Goal: Task Accomplishment & Management: Complete application form

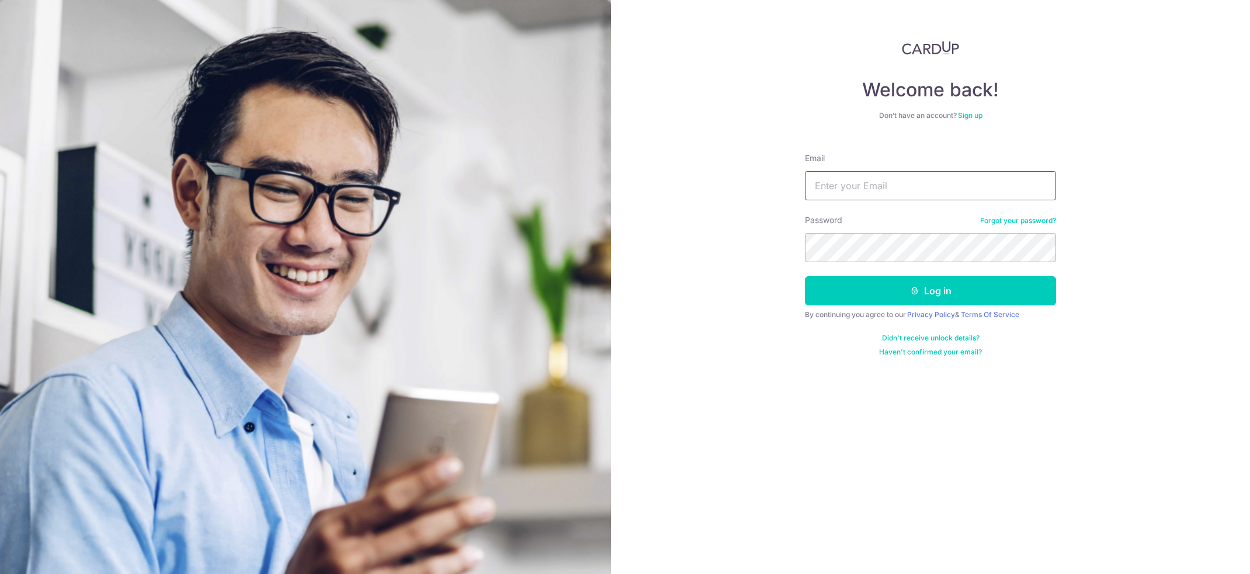
click at [853, 179] on input "Email" at bounding box center [930, 185] width 251 height 29
type input "ethankhoodl@gmail.com"
click at [805, 276] on button "Log in" at bounding box center [930, 290] width 251 height 29
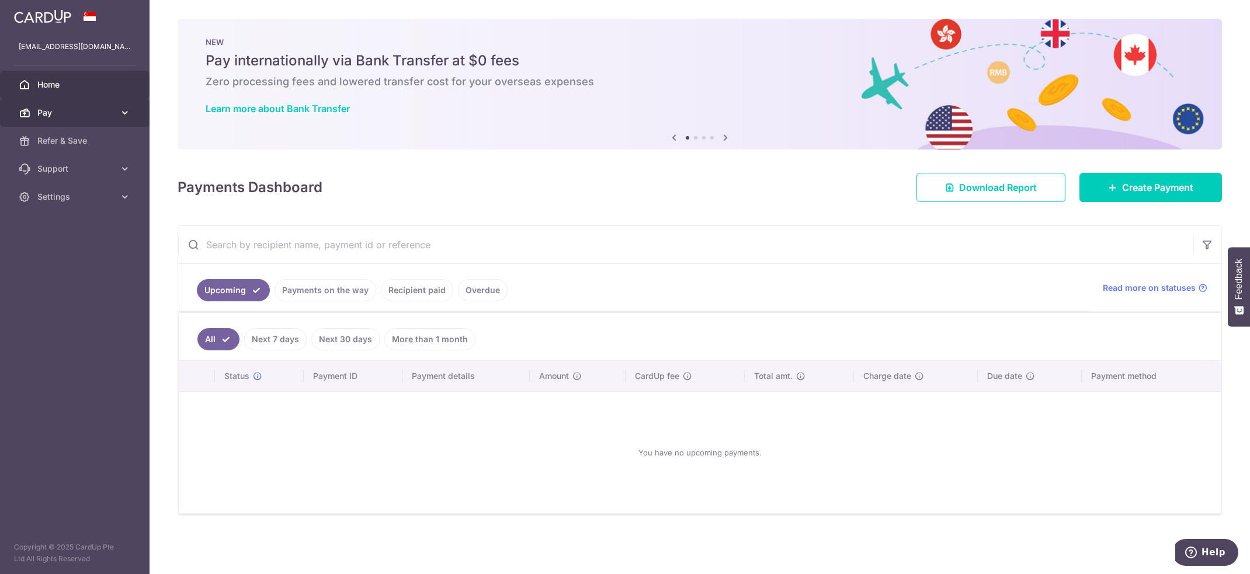
click at [106, 112] on span "Pay" at bounding box center [75, 113] width 77 height 12
click at [66, 141] on span "Payments" at bounding box center [75, 141] width 77 height 12
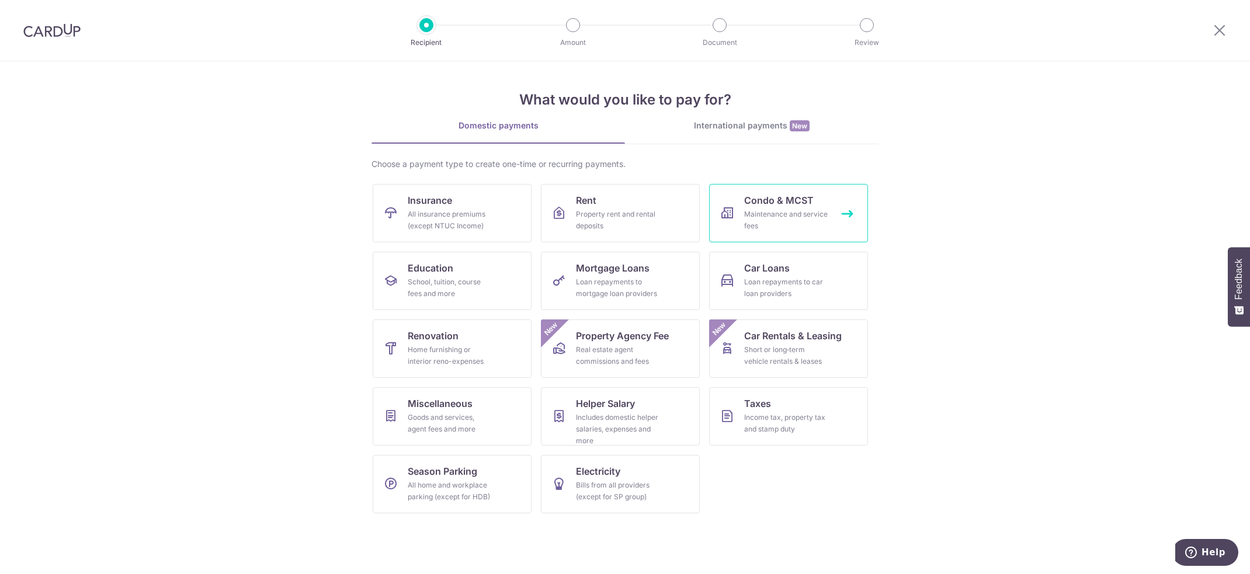
click at [769, 211] on div "Maintenance and service fees" at bounding box center [786, 220] width 84 height 23
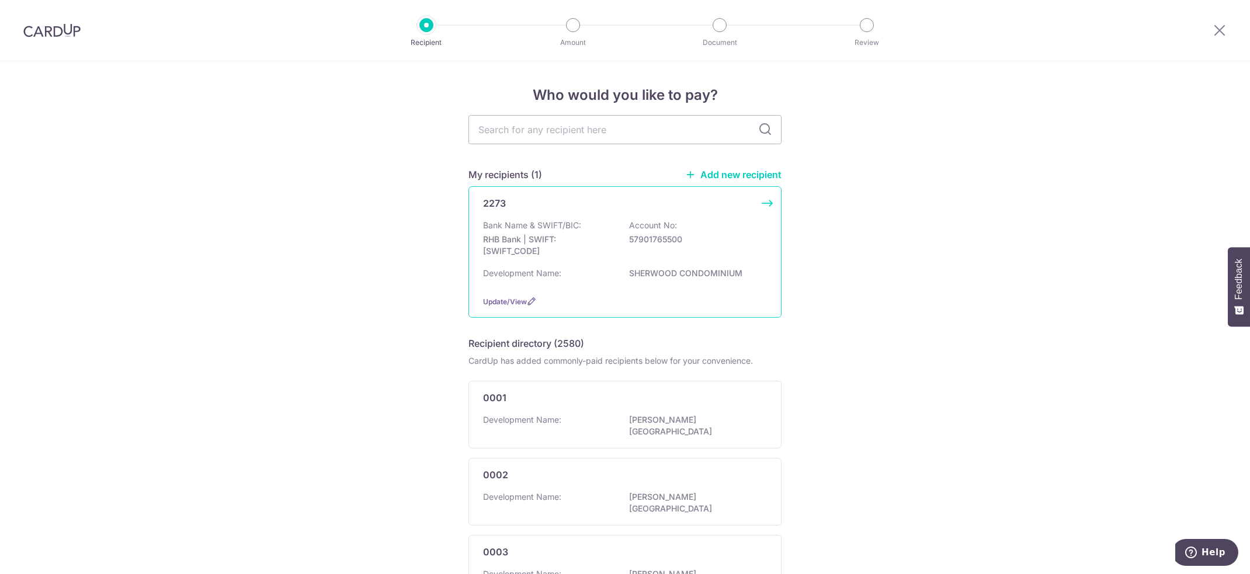
click at [751, 216] on div "2273 Bank Name & SWIFT/BIC: RHB Bank | SWIFT: RHBBSGSGXXX Account No: 579017655…" at bounding box center [625, 251] width 313 height 131
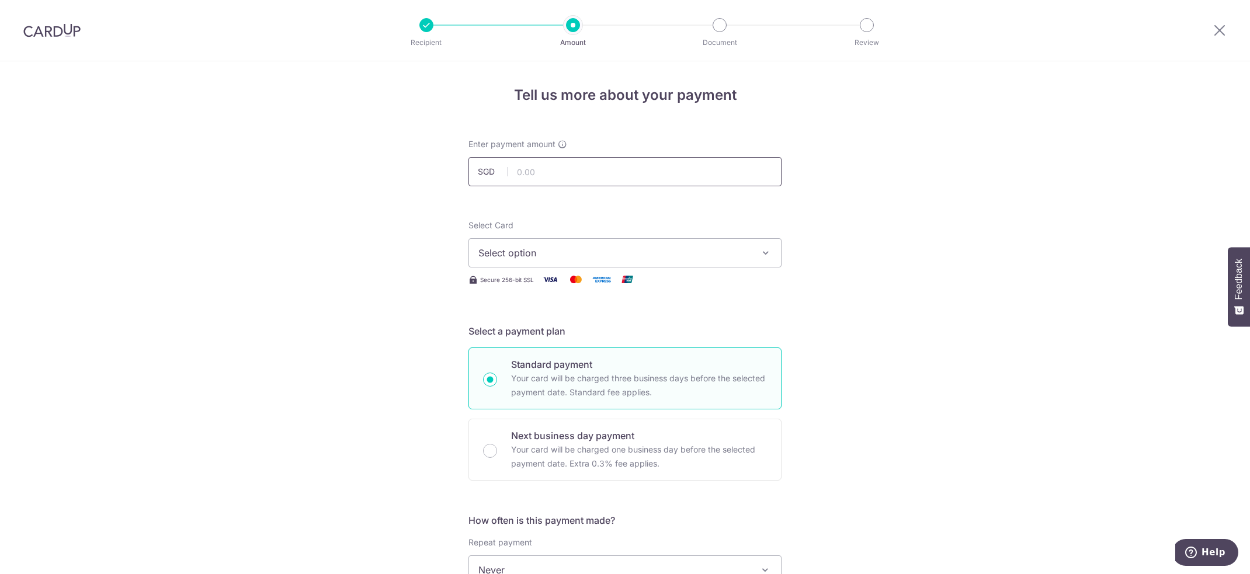
click at [584, 176] on input "text" at bounding box center [625, 171] width 313 height 29
type input "1,305.00"
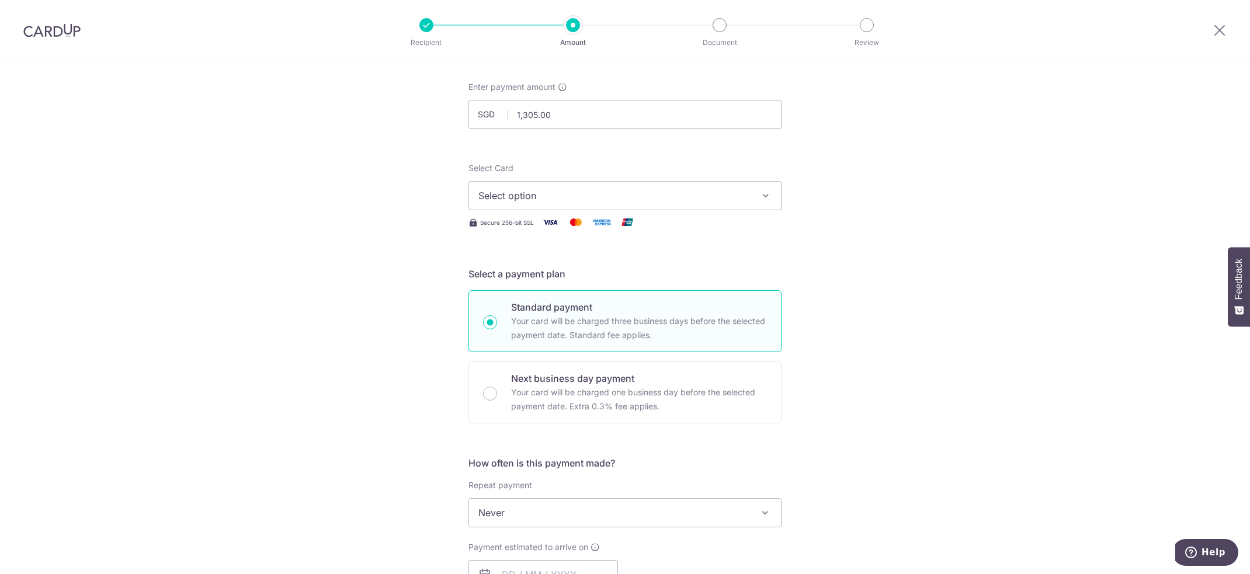
scroll to position [58, 0]
click at [718, 195] on span "Select option" at bounding box center [615, 195] width 272 height 14
click at [580, 281] on span "**** 2292" at bounding box center [625, 278] width 293 height 14
click at [858, 238] on div "Tell us more about your payment Enter payment amount SGD 1,305.00 1305.00 Selec…" at bounding box center [625, 531] width 1250 height 1057
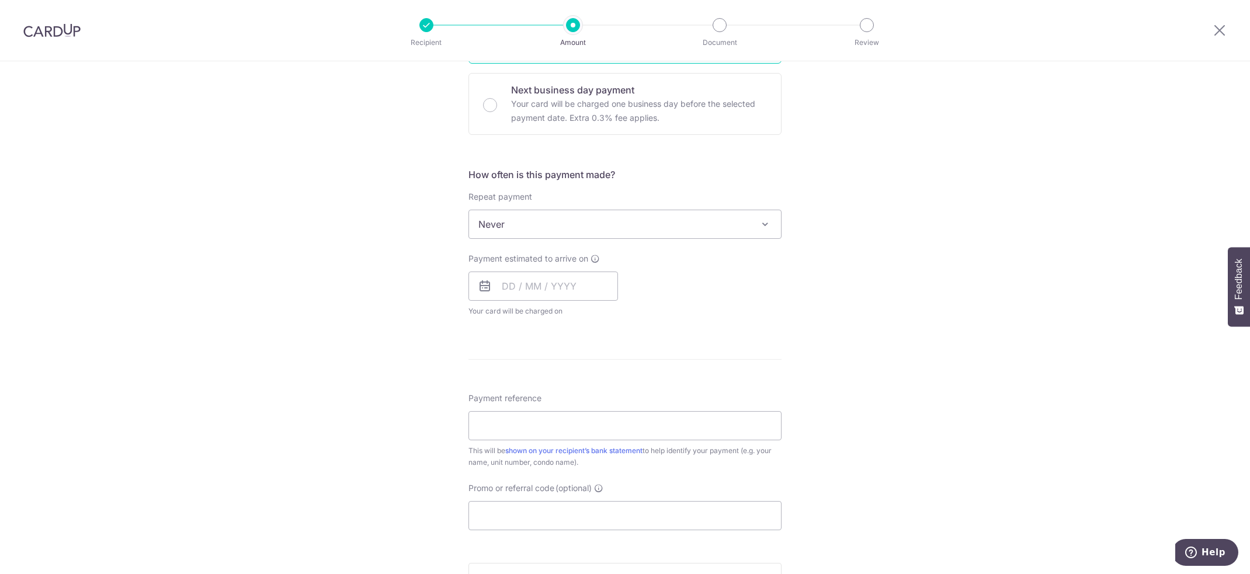
scroll to position [351, 0]
click at [563, 280] on input "text" at bounding box center [544, 281] width 150 height 29
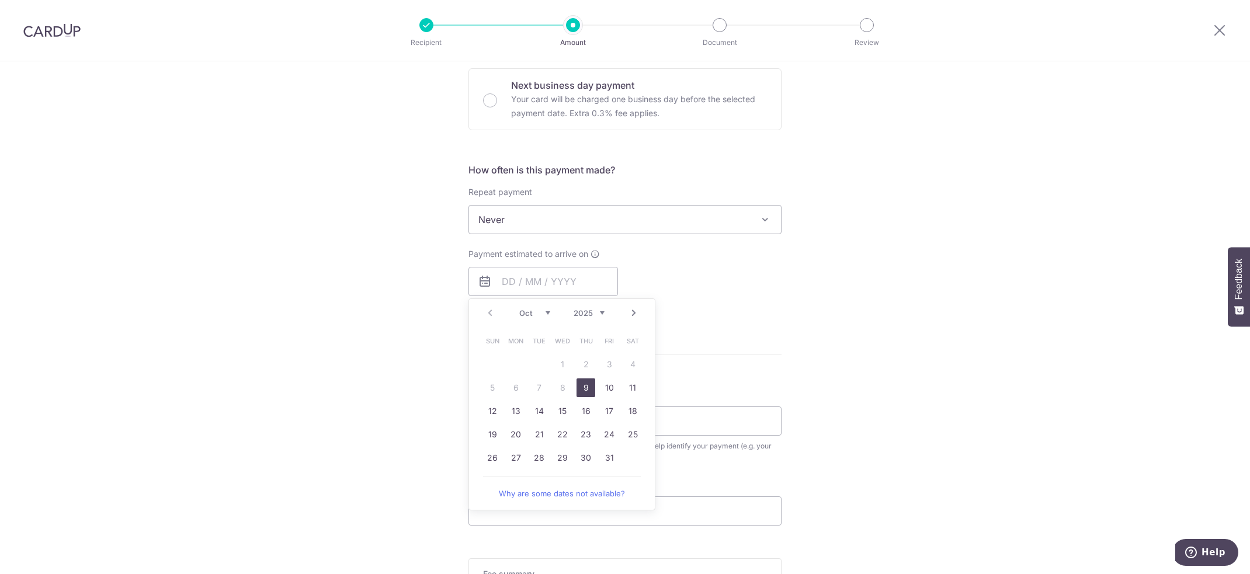
click at [803, 300] on div "Tell us more about your payment Enter payment amount SGD 1,305.00 1305.00 Selec…" at bounding box center [625, 239] width 1250 height 1057
click at [584, 282] on input "text" at bounding box center [544, 281] width 150 height 29
click at [582, 387] on link "9" at bounding box center [586, 388] width 19 height 19
type input "09/10/2025"
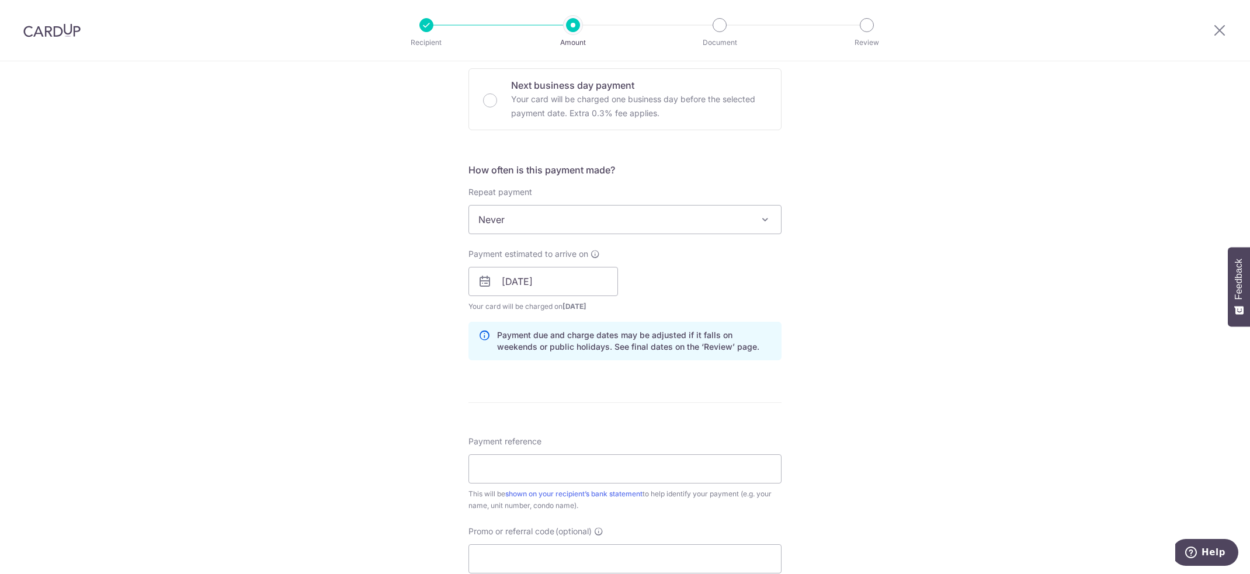
click at [827, 320] on div "Tell us more about your payment Enter payment amount SGD 1,305.00 1305.00 Selec…" at bounding box center [625, 263] width 1250 height 1105
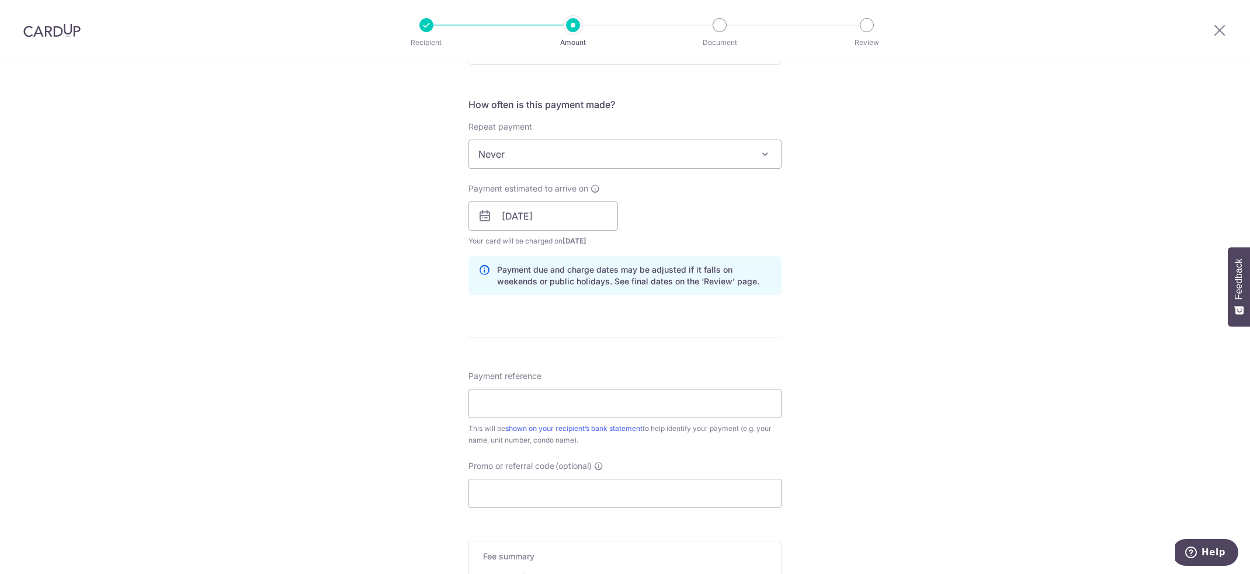
scroll to position [526, 0]
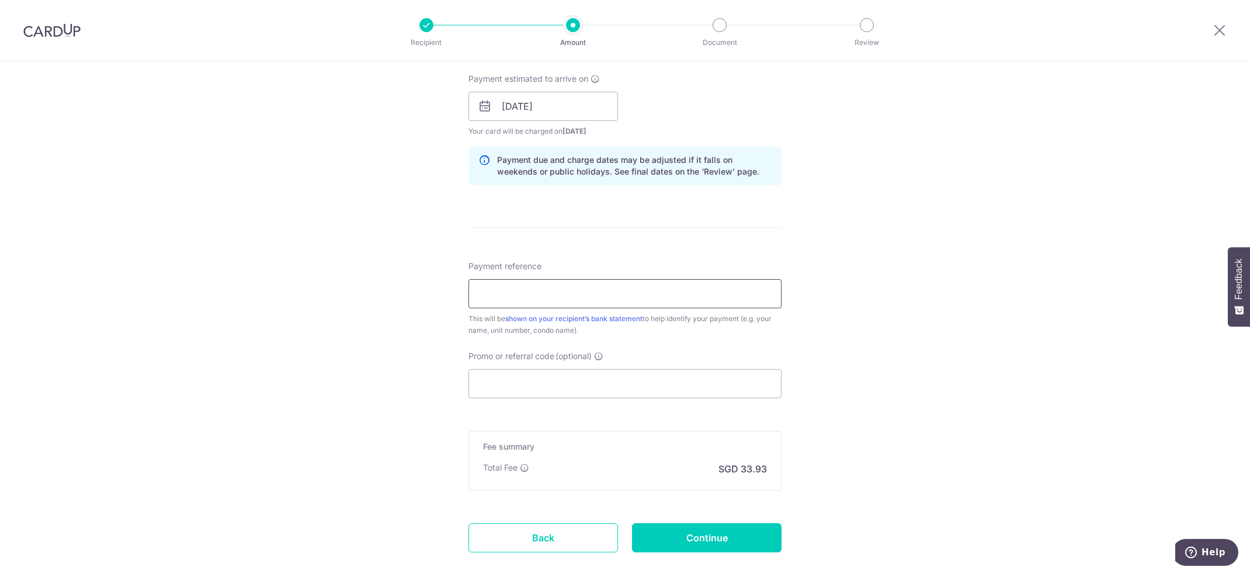
click at [621, 297] on input "Payment reference" at bounding box center [625, 293] width 313 height 29
type input "Ethan Khoo 07-01 Sherwood Condo"
click at [879, 337] on div "Tell us more about your payment Enter payment amount SGD 1,305.00 1305.00 Selec…" at bounding box center [625, 87] width 1250 height 1105
click at [624, 377] on input "Promo or referral code (optional)" at bounding box center [625, 383] width 313 height 29
click at [855, 380] on div "Tell us more about your payment Enter payment amount SGD 1,305.00 1305.00 Selec…" at bounding box center [625, 87] width 1250 height 1105
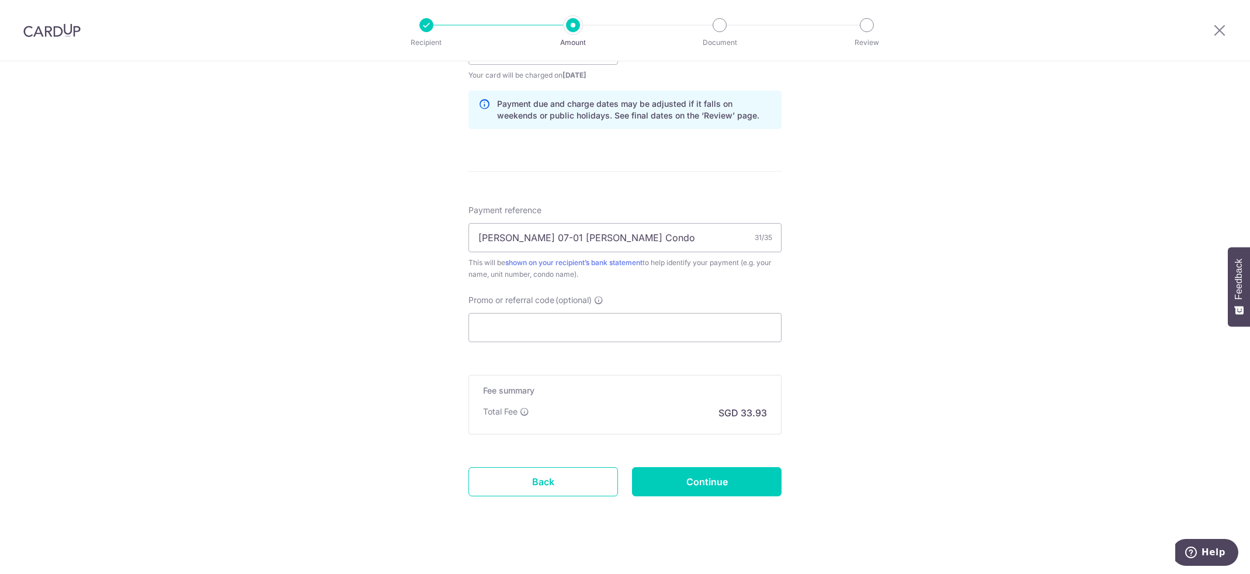
scroll to position [584, 0]
click at [548, 338] on input "Promo or referral code (optional)" at bounding box center [625, 325] width 313 height 29
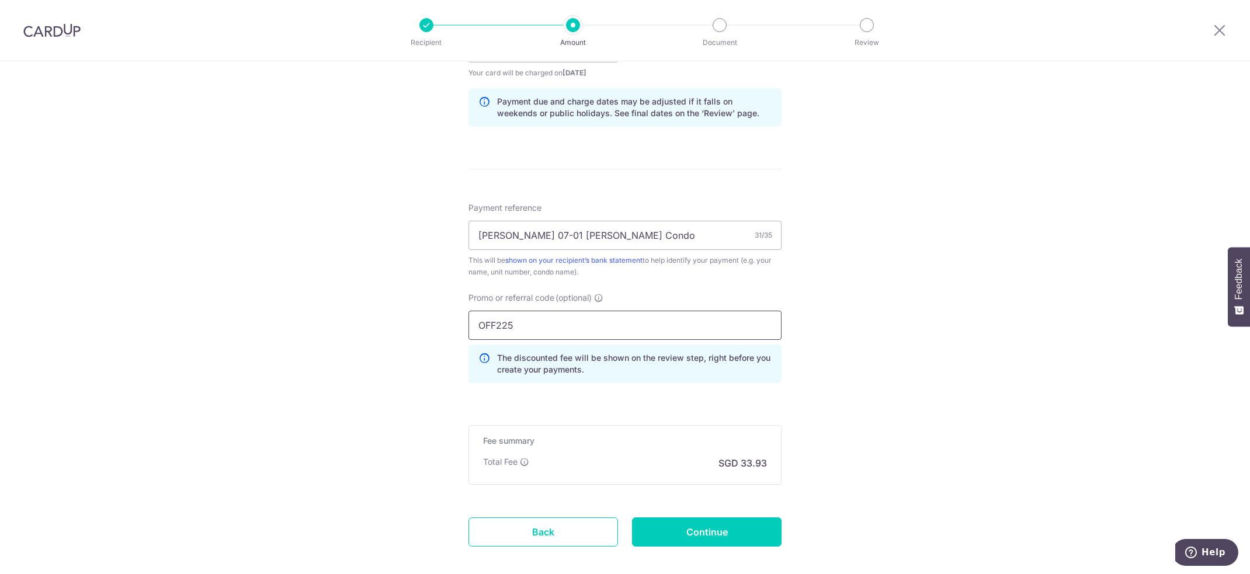
type input "OFF225"
click at [927, 280] on div "Tell us more about your payment Enter payment amount SGD 1,305.00 1305.00 Selec…" at bounding box center [625, 56] width 1250 height 1158
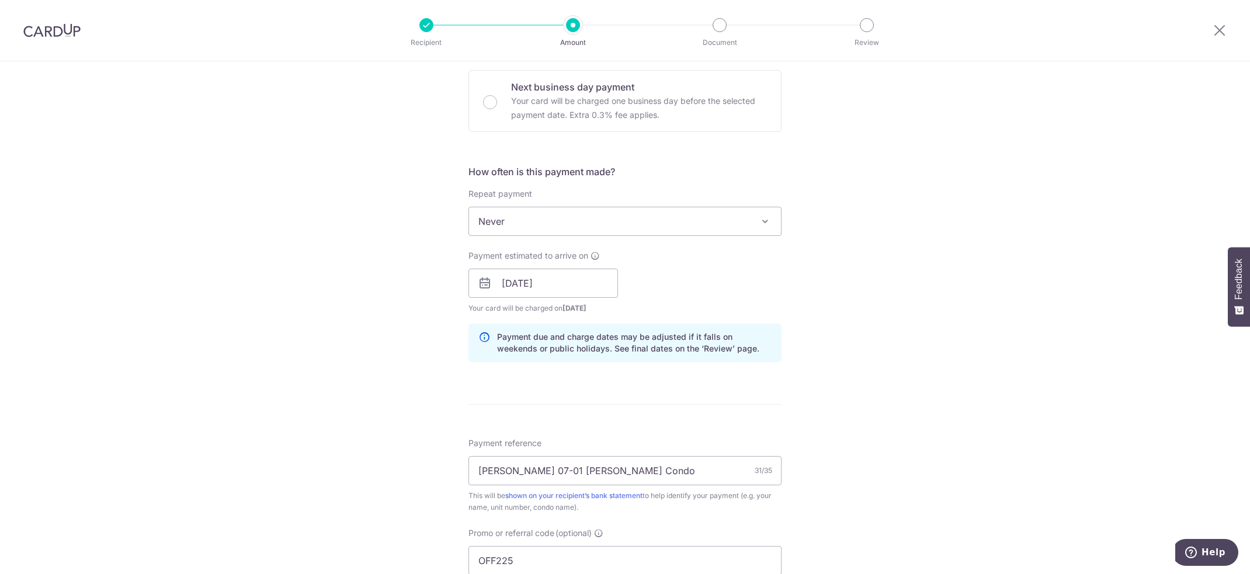
scroll to position [351, 0]
click at [566, 286] on input "09/10/2025" at bounding box center [544, 281] width 150 height 29
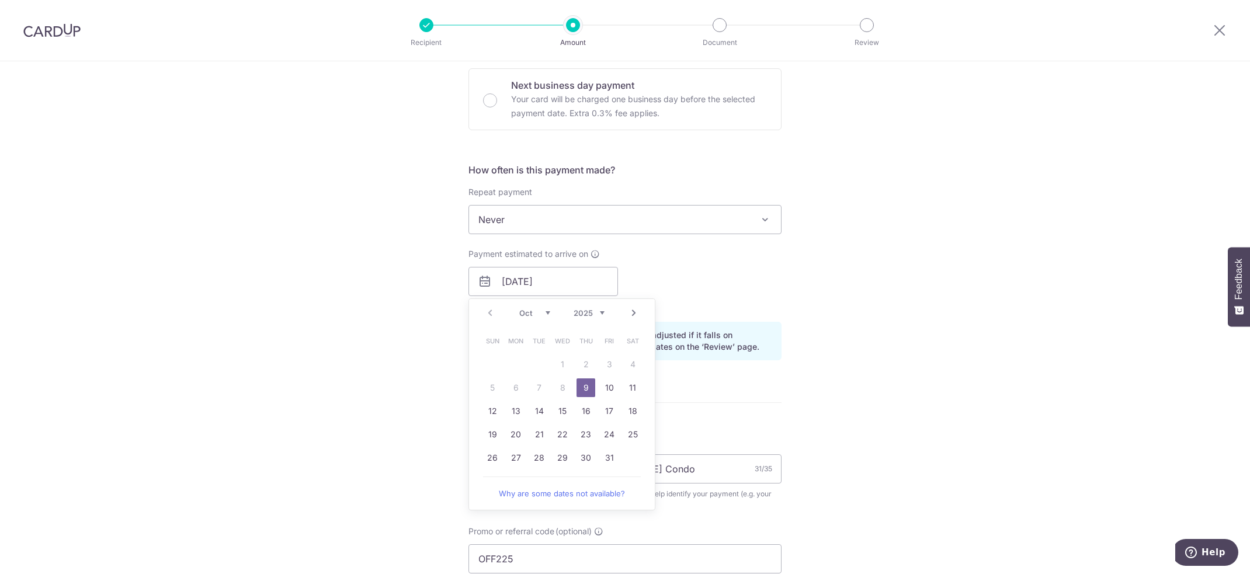
click at [870, 318] on div "Tell us more about your payment Enter payment amount SGD 1,305.00 1305.00 Selec…" at bounding box center [625, 290] width 1250 height 1158
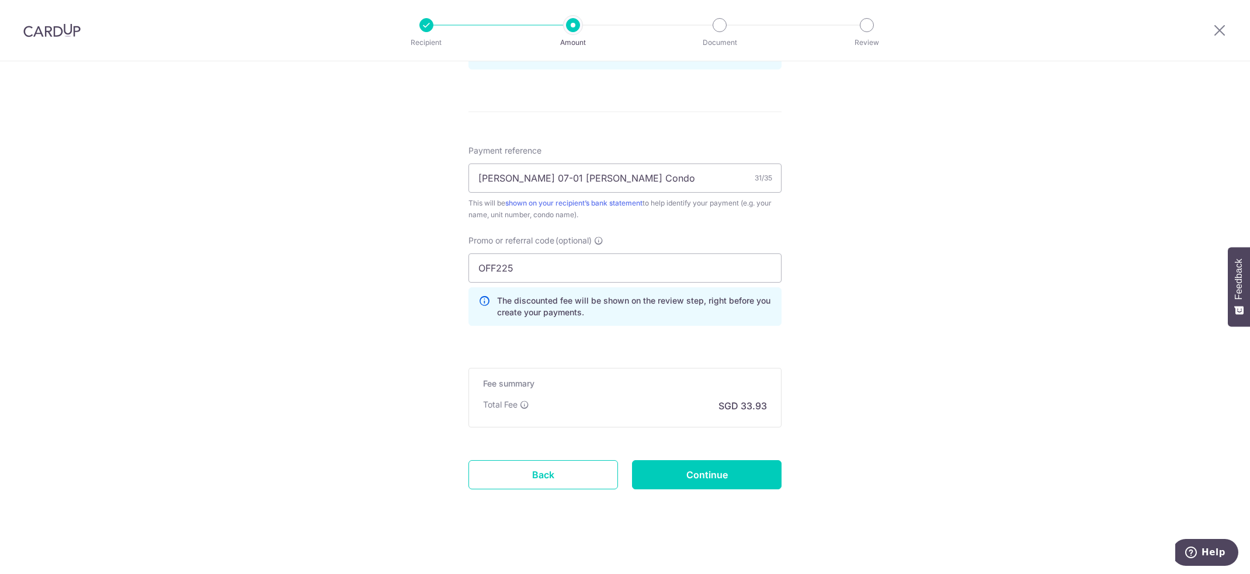
scroll to position [643, 0]
click at [749, 479] on input "Continue" at bounding box center [707, 473] width 150 height 29
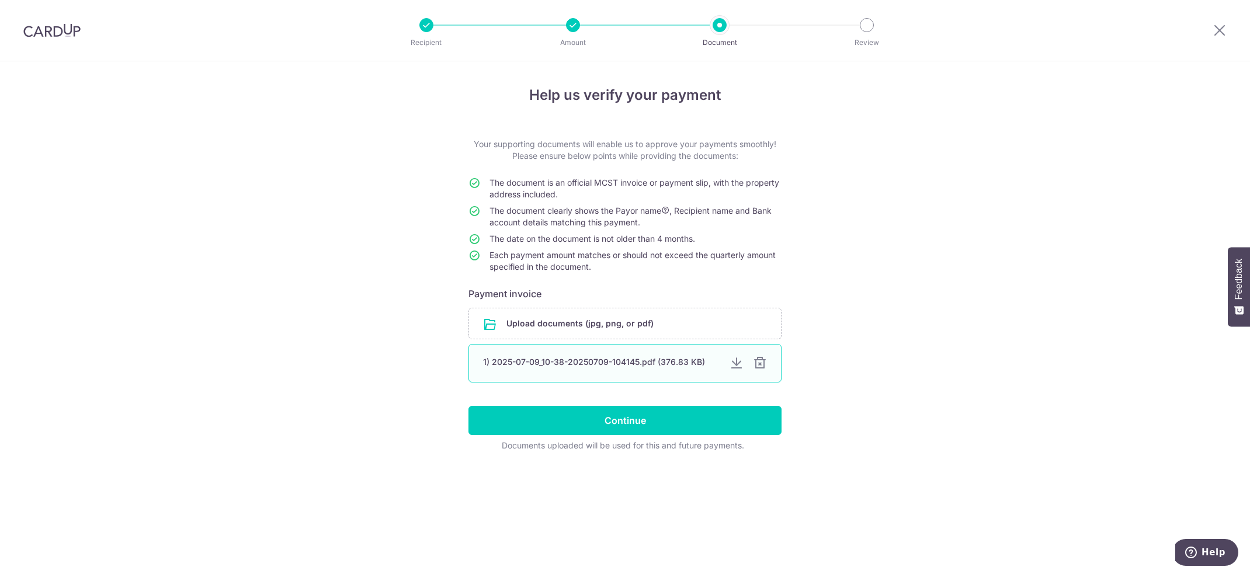
click at [762, 366] on div at bounding box center [760, 363] width 14 height 14
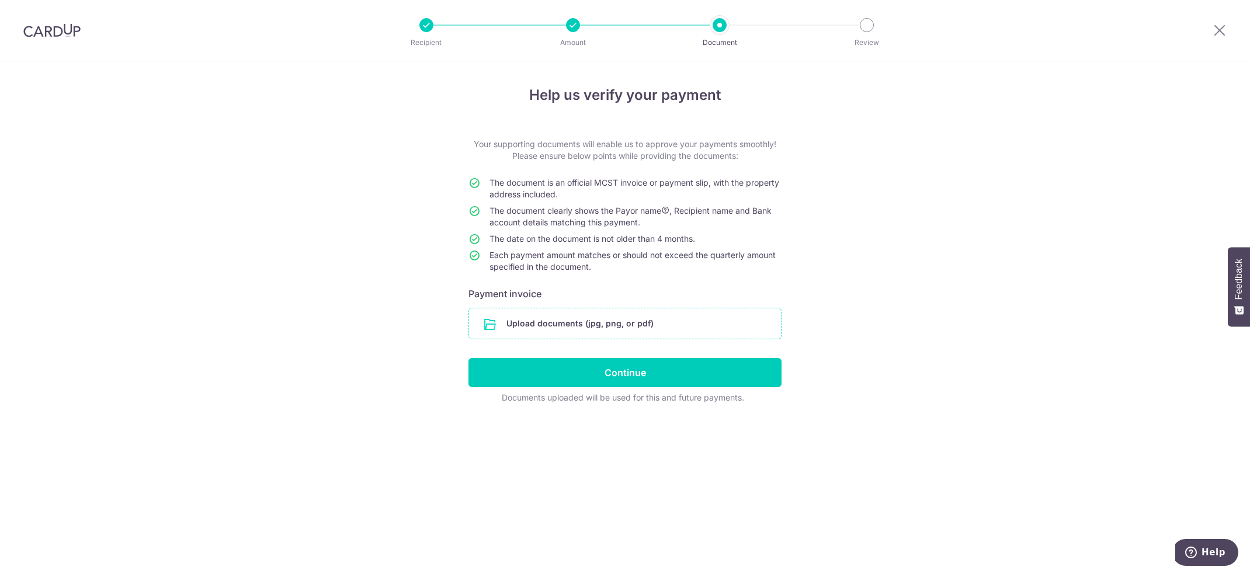
click at [622, 322] on input "file" at bounding box center [625, 324] width 312 height 30
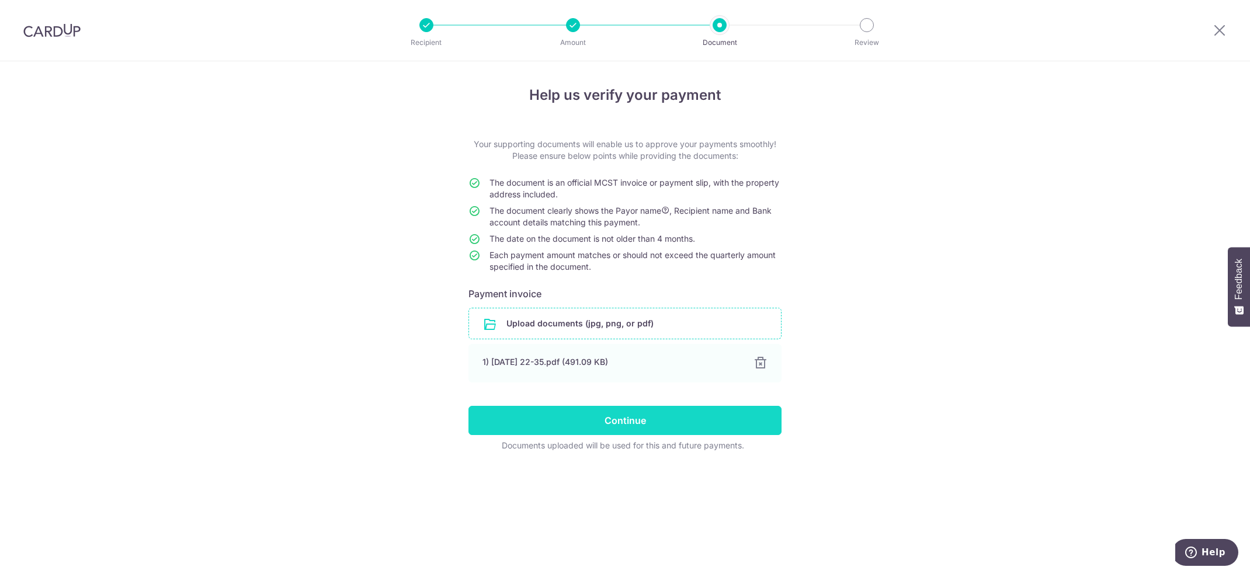
click at [647, 420] on input "Continue" at bounding box center [625, 420] width 313 height 29
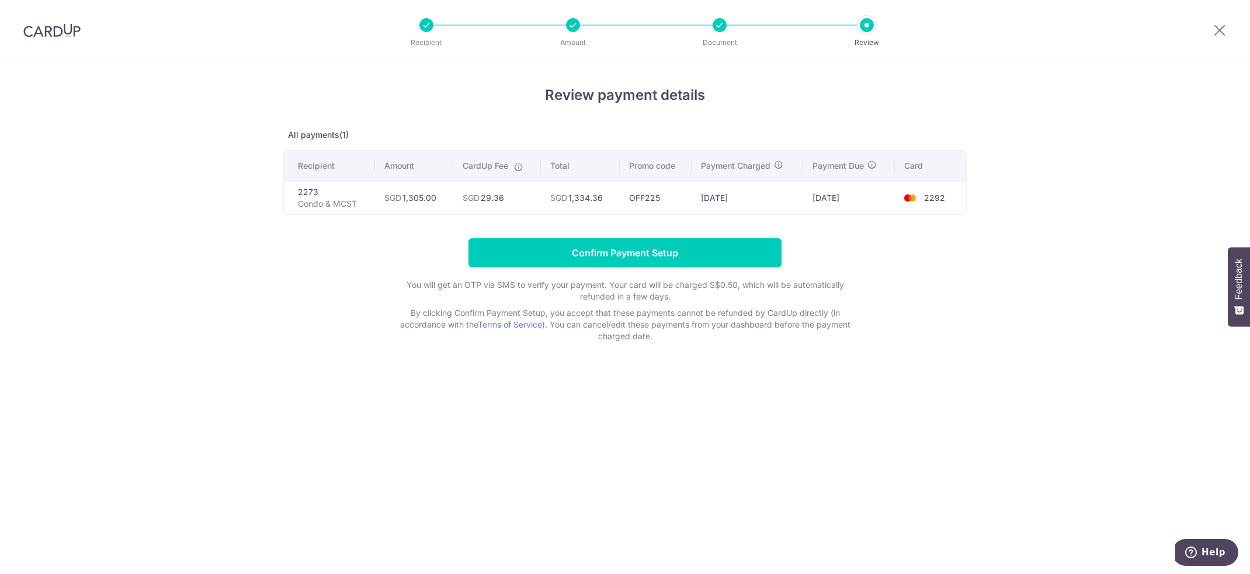
drag, startPoint x: 640, startPoint y: 200, endPoint x: 668, endPoint y: 202, distance: 28.1
click at [668, 202] on td "OFF225" at bounding box center [656, 197] width 72 height 33
click at [1057, 245] on div "Review payment details All payments(1) Recipient Amount CardUp Fee Total Promo …" at bounding box center [625, 317] width 1250 height 513
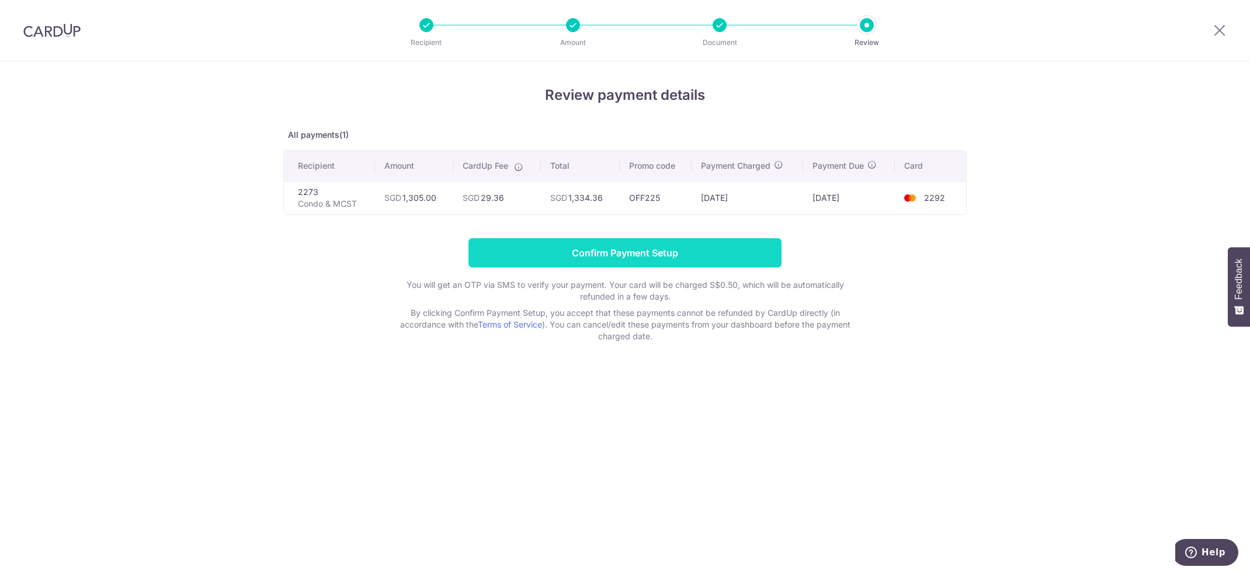
click at [689, 251] on input "Confirm Payment Setup" at bounding box center [625, 252] width 313 height 29
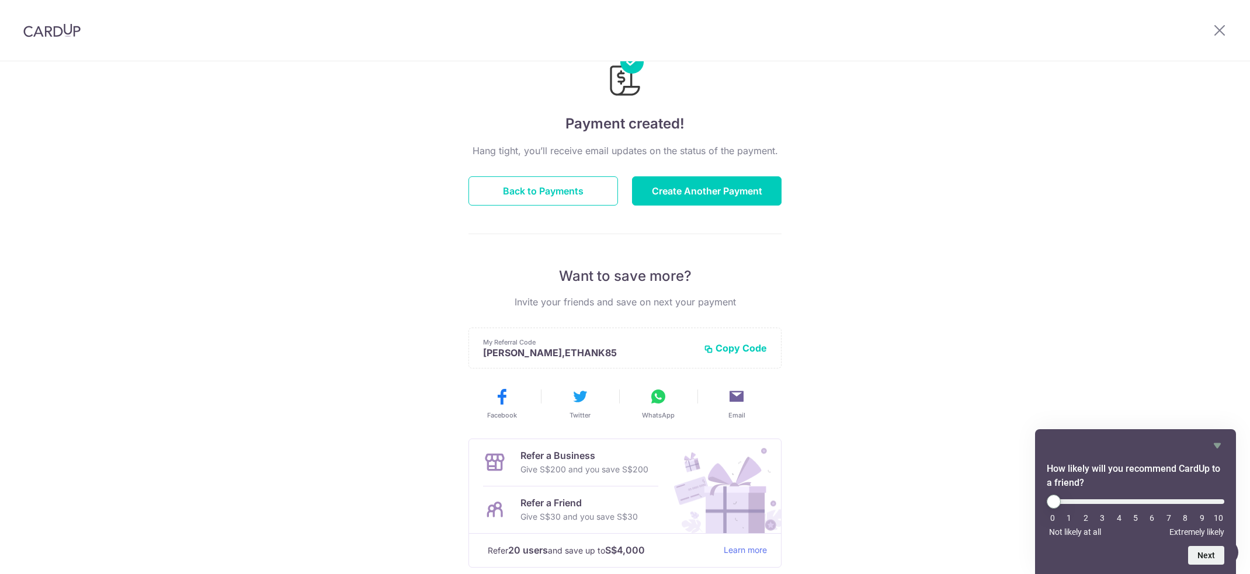
scroll to position [110, 0]
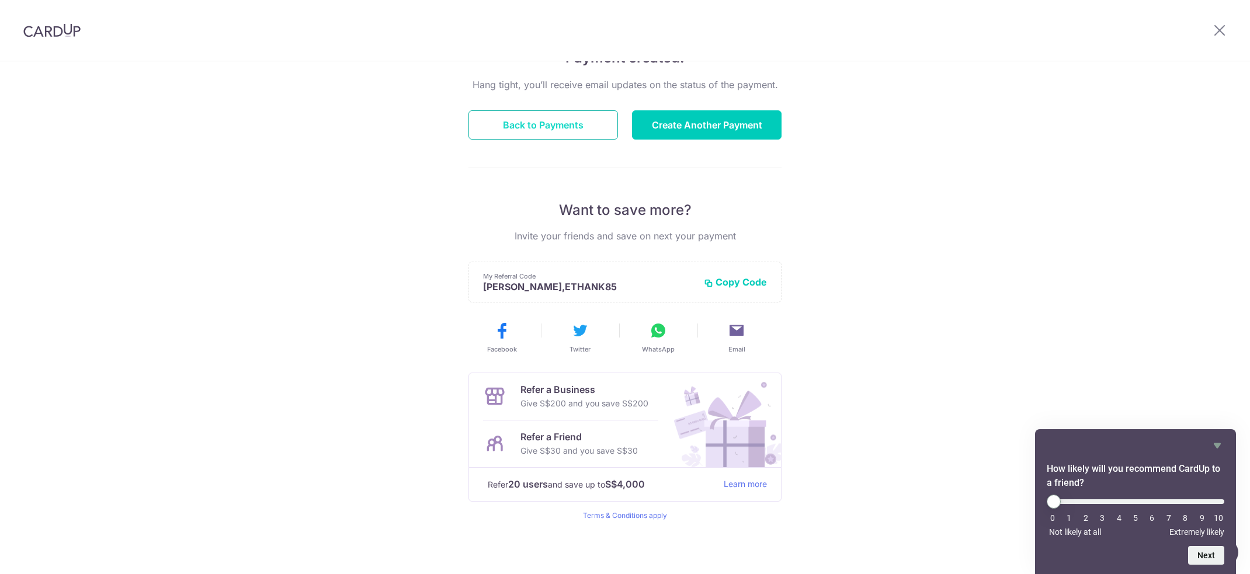
click at [548, 122] on button "Back to Payments" at bounding box center [544, 124] width 150 height 29
